Goal: Task Accomplishment & Management: Complete application form

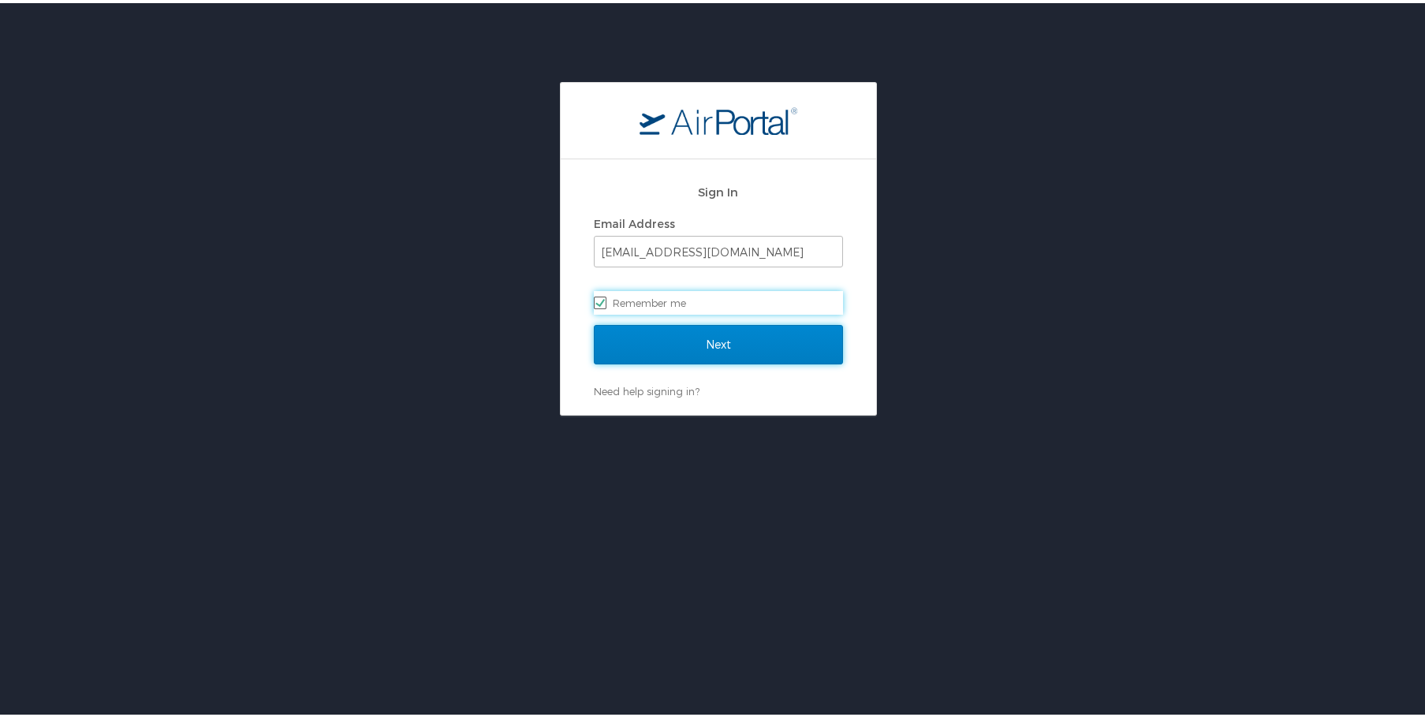
click at [766, 354] on input "Next" at bounding box center [718, 341] width 249 height 39
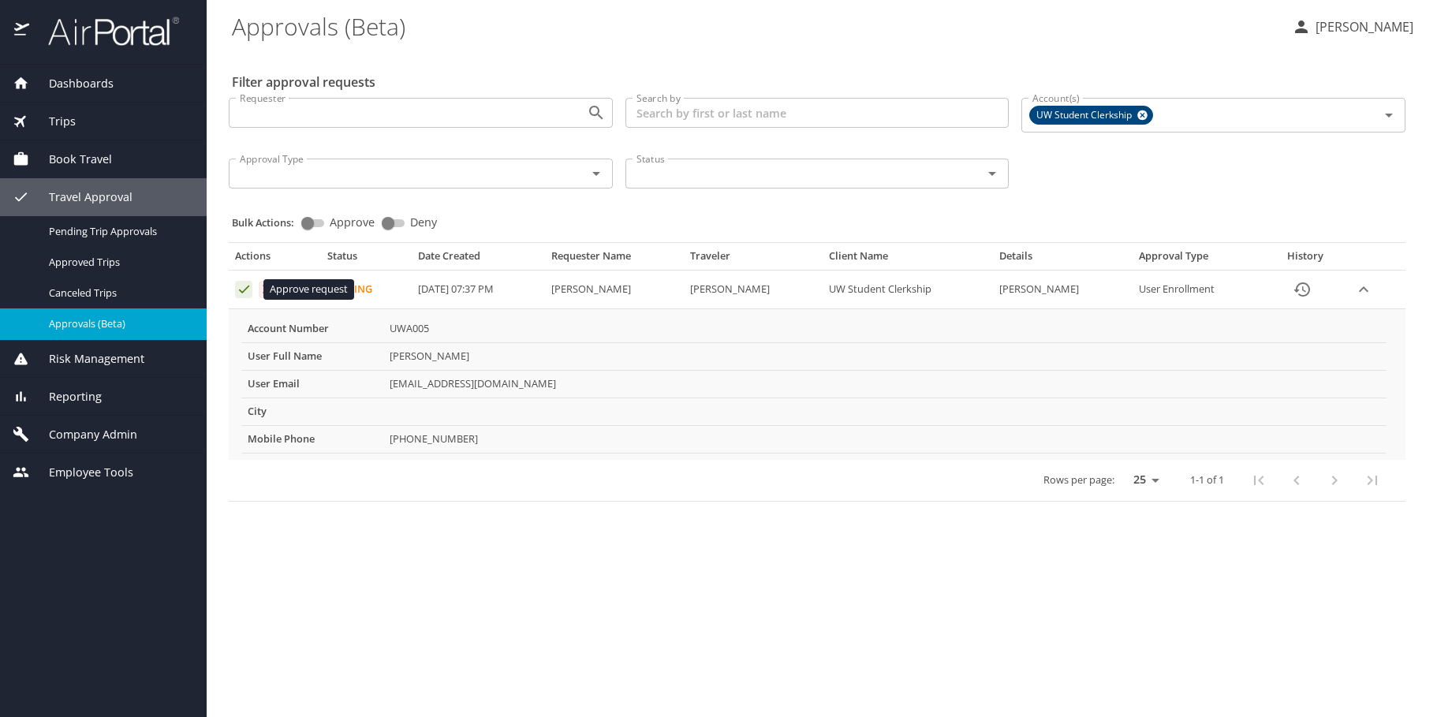
click at [245, 286] on icon "Approval table" at bounding box center [244, 288] width 15 height 15
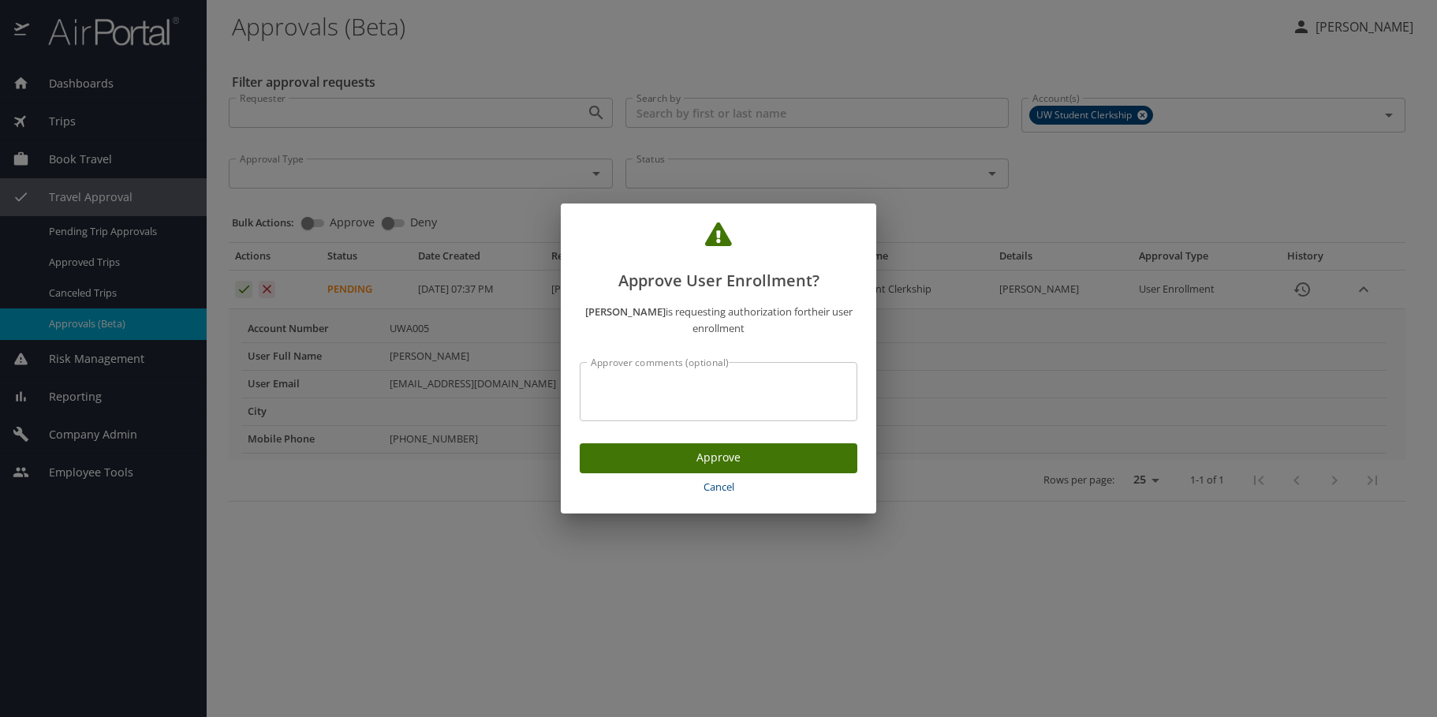
click at [792, 461] on span "Approve" at bounding box center [718, 458] width 252 height 20
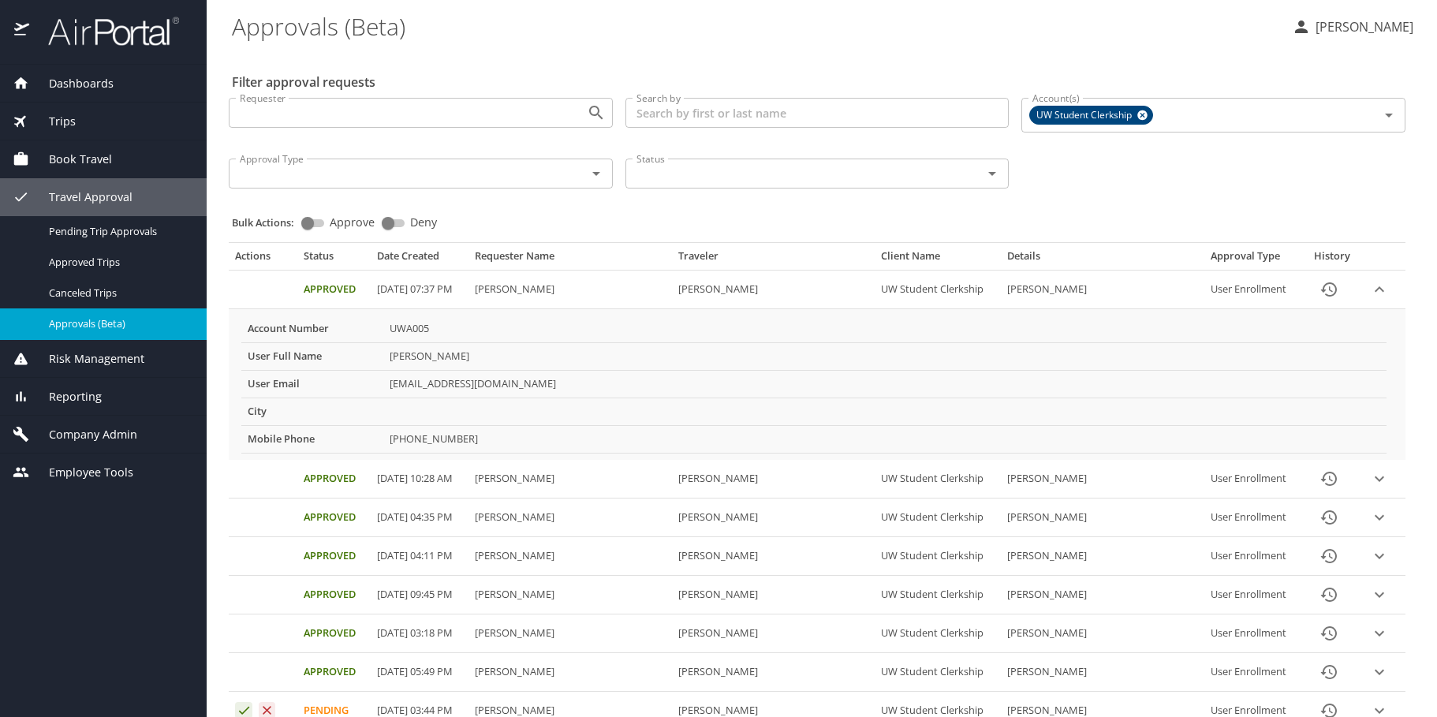
click at [33, 635] on div "Dashboards AirPortal 360™ Manager My Travel Dashboard Trips Airtinerary® Lookup…" at bounding box center [103, 391] width 207 height 652
